Goal: Find specific page/section: Find specific page/section

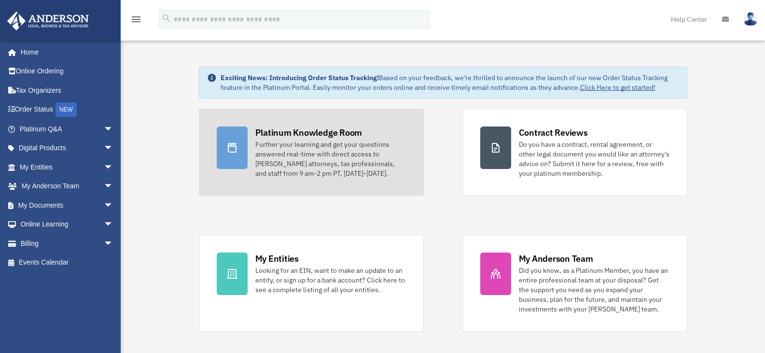
click at [273, 131] on div "Platinum Knowledge Room" at bounding box center [308, 132] width 107 height 12
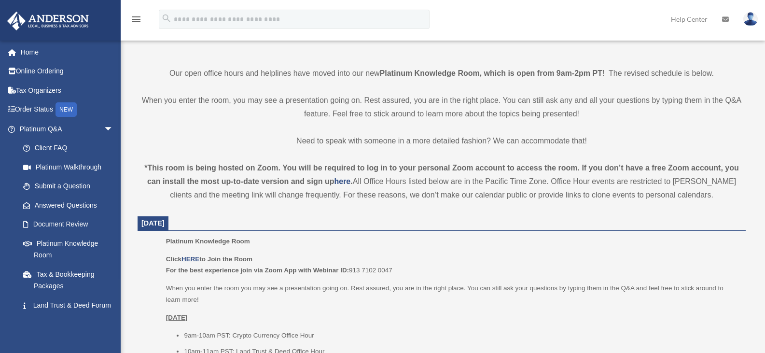
scroll to position [222, 0]
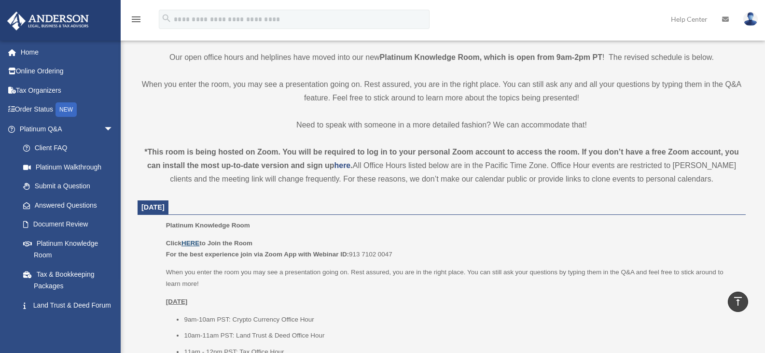
click at [190, 241] on u "HERE" at bounding box center [190, 242] width 18 height 7
click at [484, 297] on p "[DATE]" at bounding box center [452, 302] width 573 height 12
